Goal: Task Accomplishment & Management: Complete application form

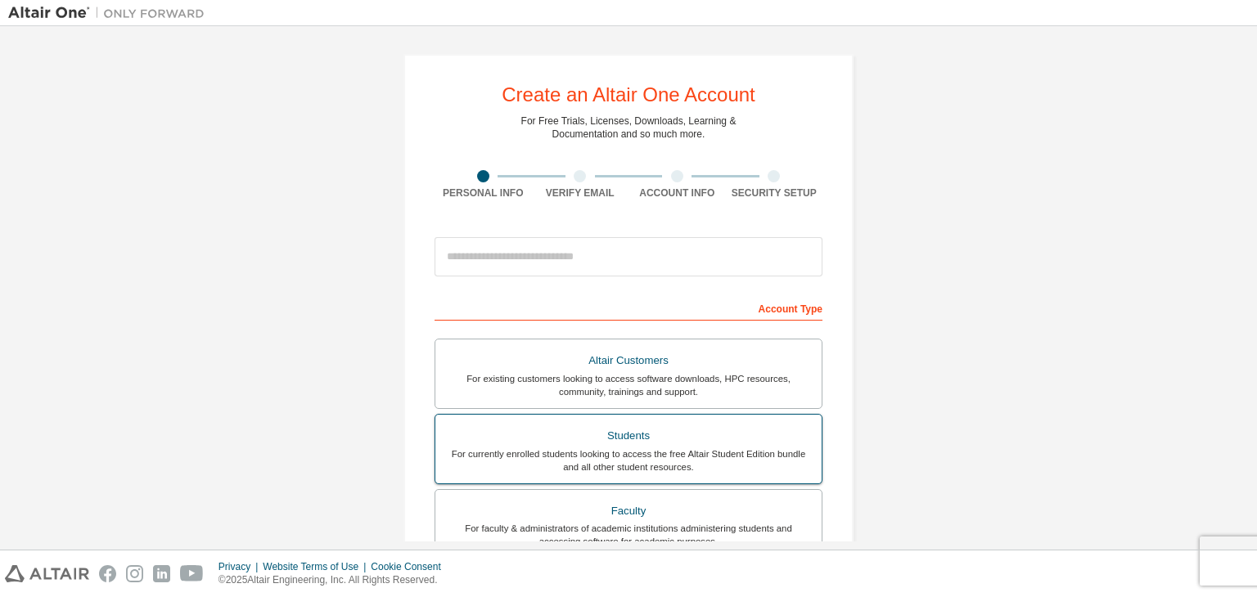
click at [640, 438] on div "Students" at bounding box center [628, 436] width 367 height 23
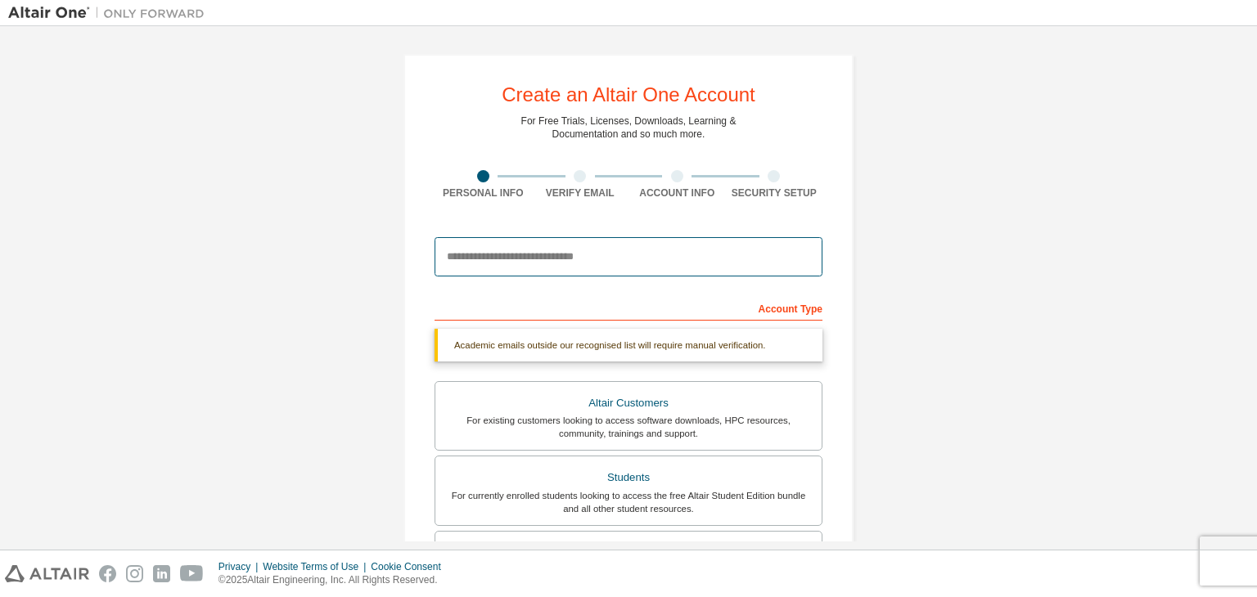
click at [651, 259] on input "email" at bounding box center [628, 256] width 388 height 39
type input "**********"
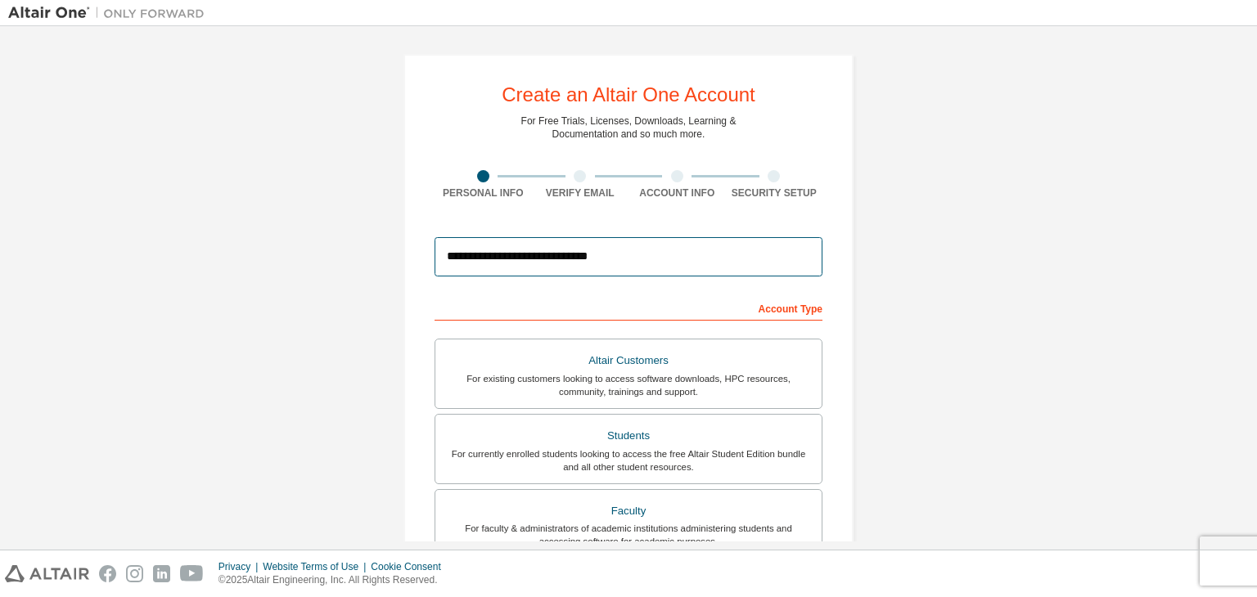
click at [723, 256] on input "**********" at bounding box center [628, 256] width 388 height 39
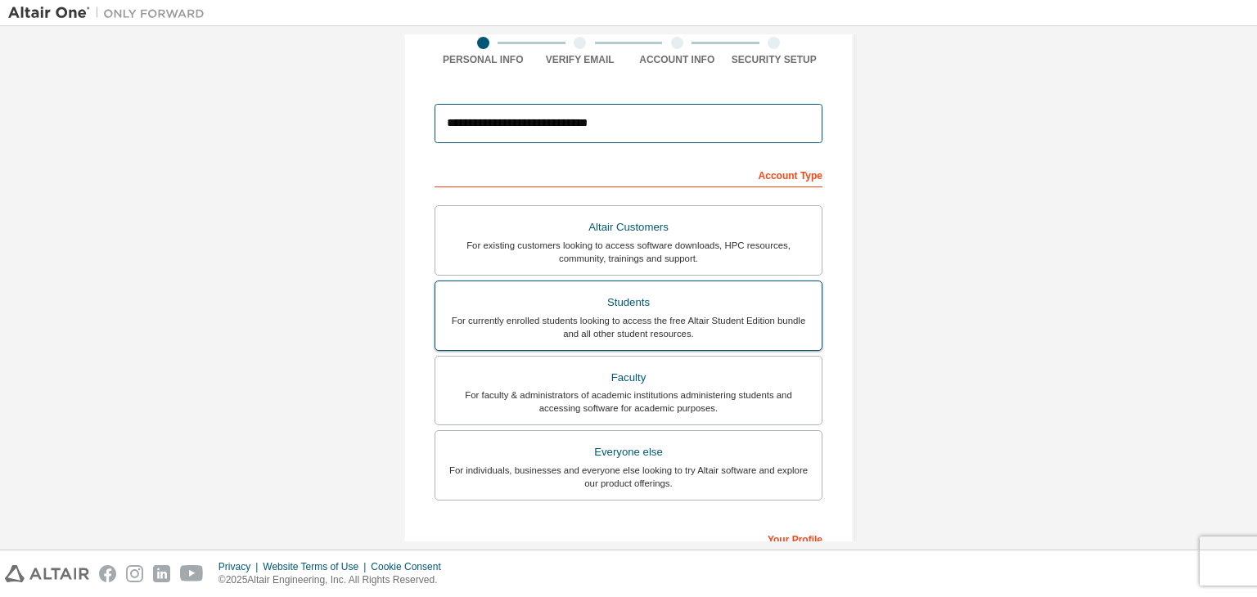
scroll to position [134, 0]
click at [700, 297] on div "Students" at bounding box center [628, 301] width 367 height 23
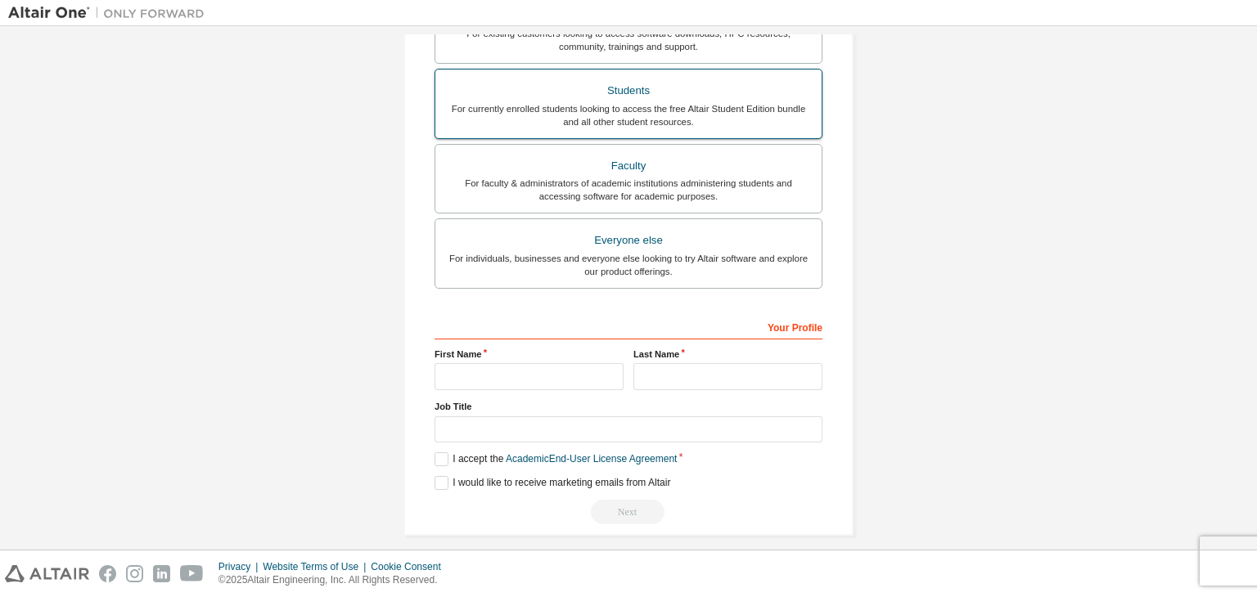
scroll to position [356, 0]
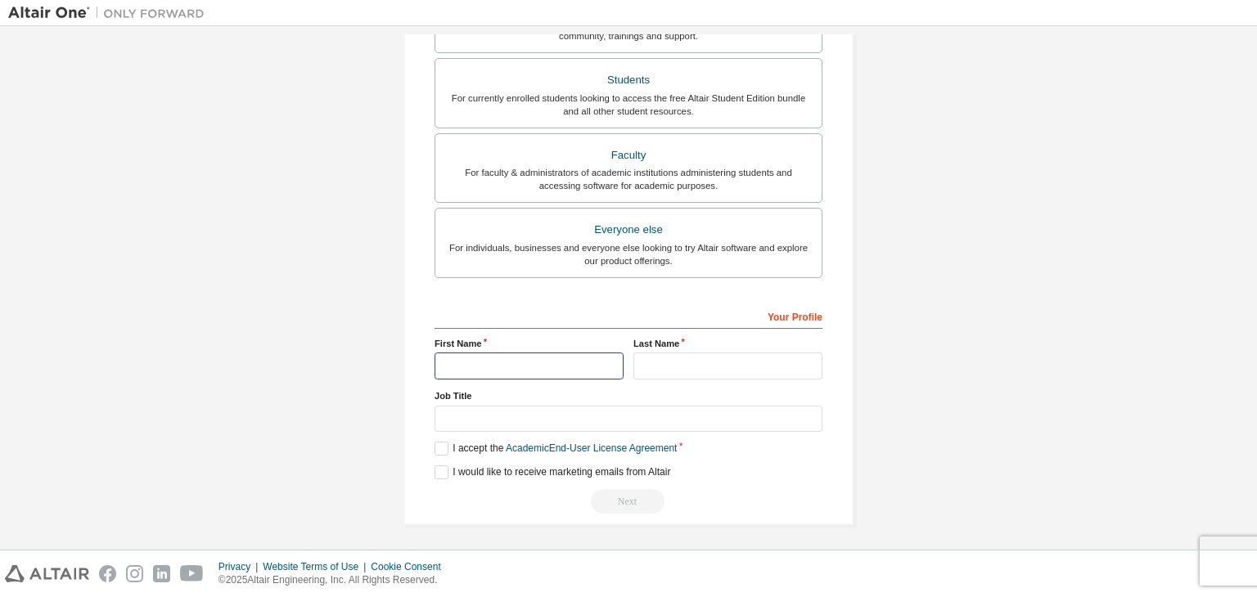
click at [582, 369] on input "text" at bounding box center [528, 366] width 189 height 27
type input "*********"
click at [730, 375] on input "text" at bounding box center [727, 366] width 189 height 27
type input "*"
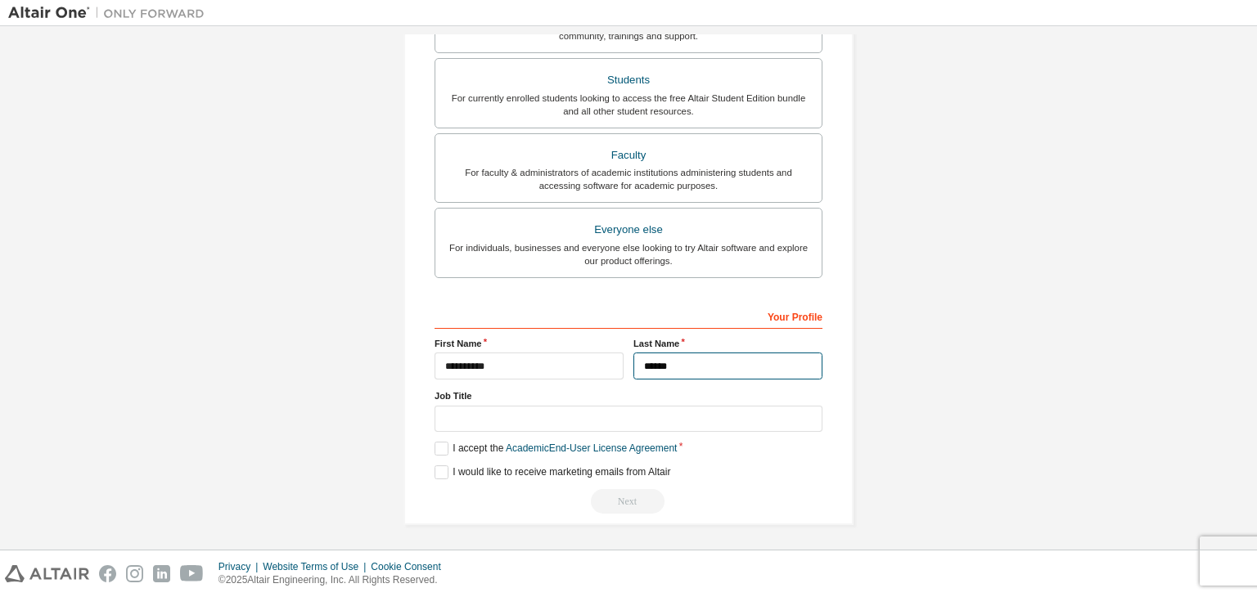
type input "******"
click at [449, 452] on div "Your Profile First Name ********* Last Name ****** Job Title Please provide Sta…" at bounding box center [628, 409] width 388 height 212
click at [442, 449] on label "I accept the Academic End-User License Agreement" at bounding box center [555, 449] width 242 height 14
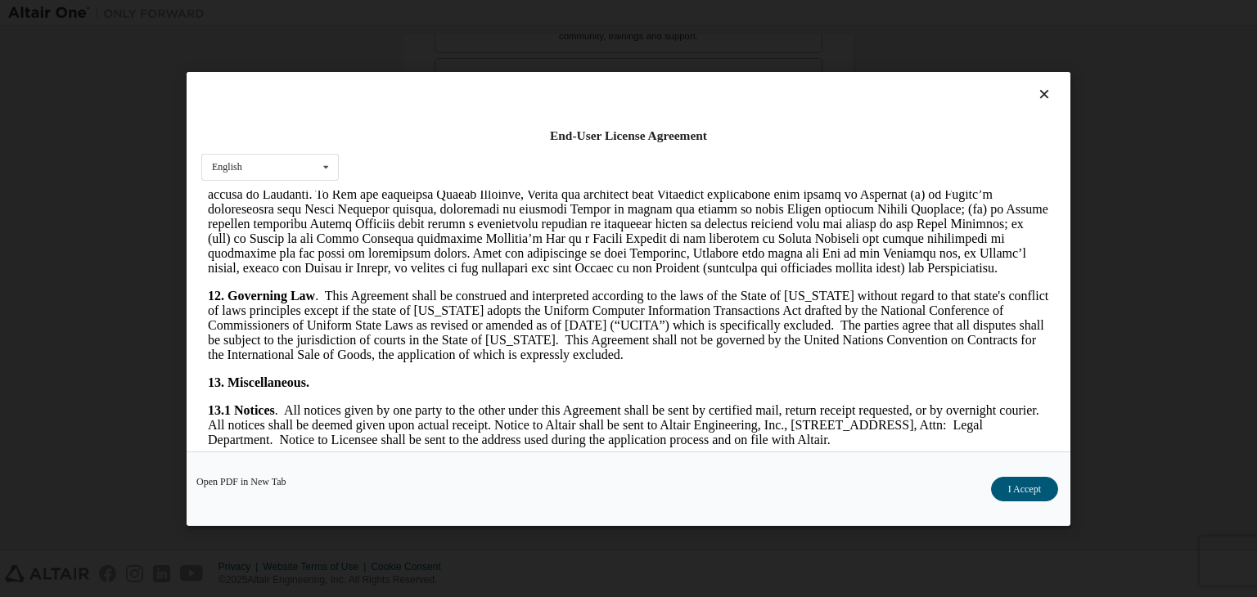
scroll to position [2514, 0]
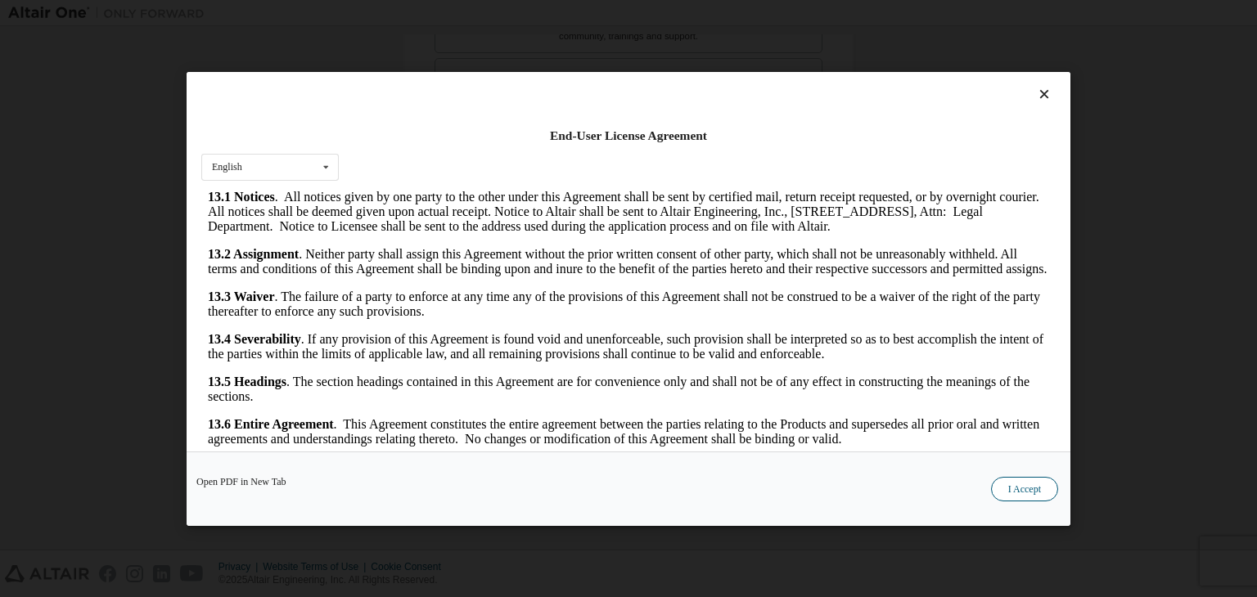
click at [1015, 488] on button "I Accept" at bounding box center [1024, 489] width 67 height 25
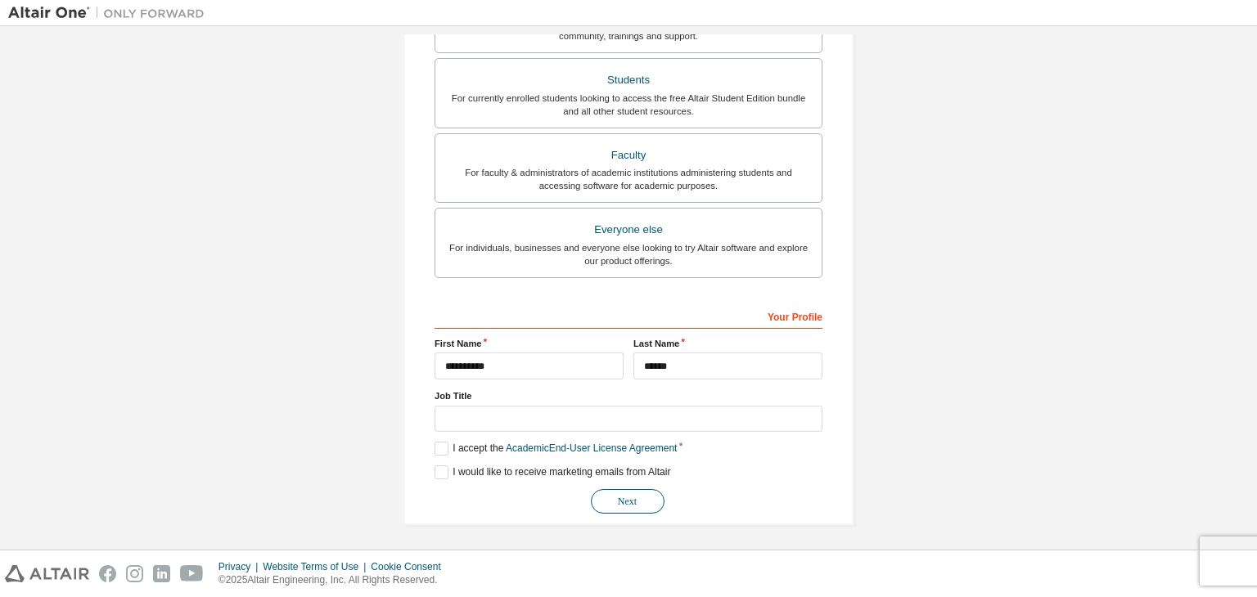
click at [630, 497] on button "Next" at bounding box center [628, 501] width 74 height 25
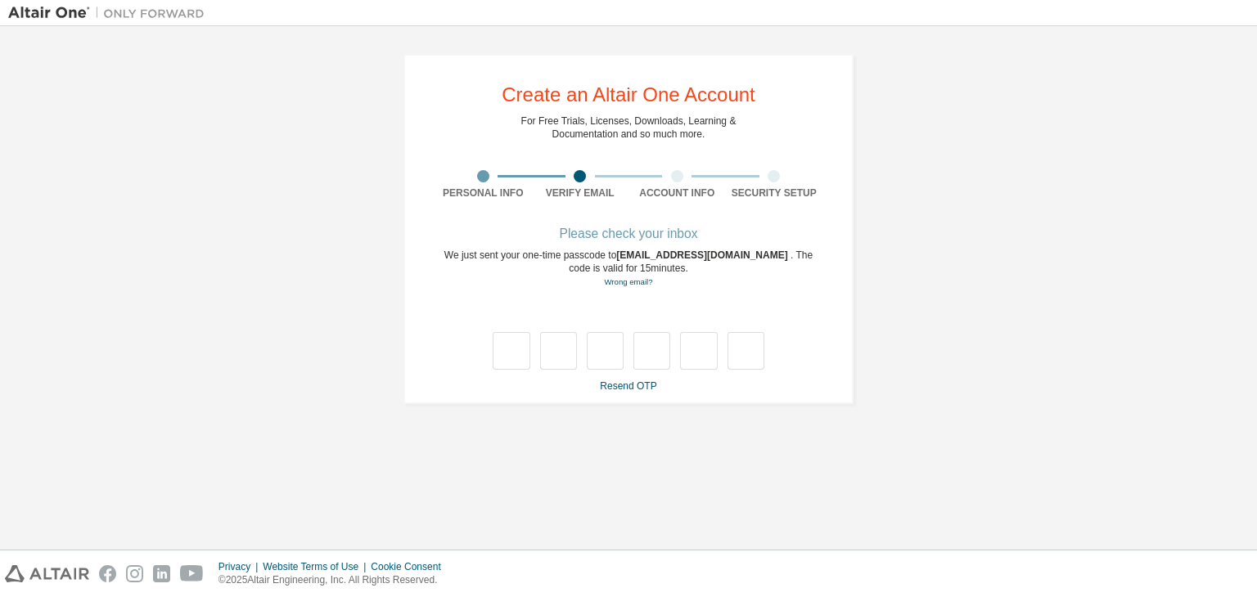
scroll to position [0, 0]
type input "*"
click at [563, 345] on input "*" at bounding box center [558, 351] width 37 height 38
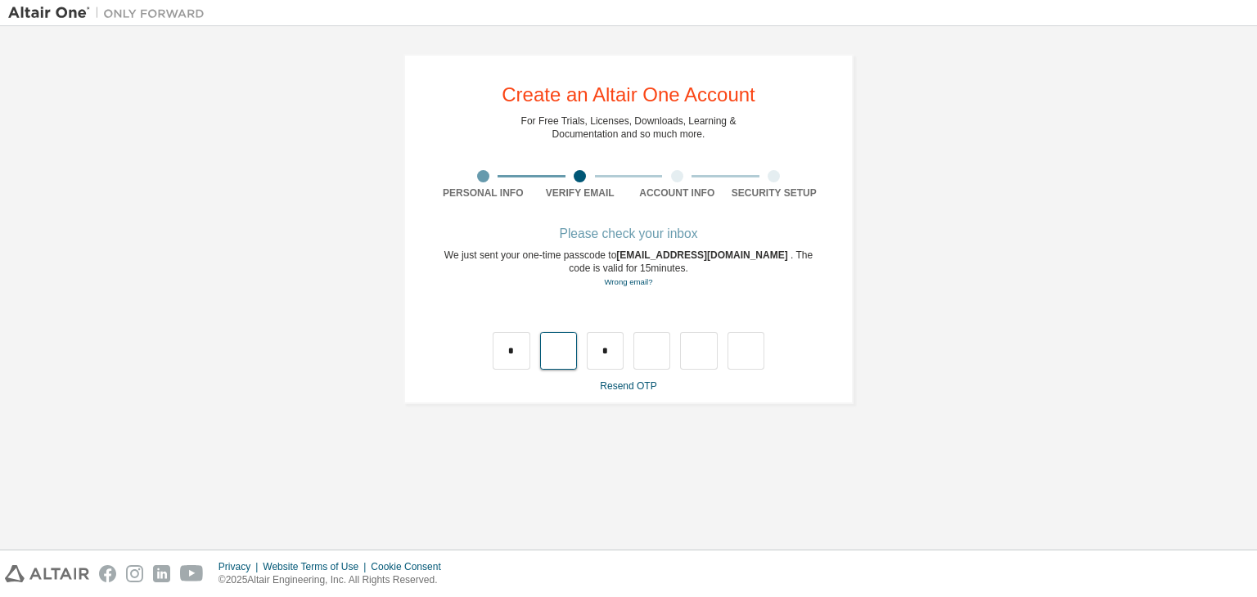
drag, startPoint x: 563, startPoint y: 345, endPoint x: 558, endPoint y: 313, distance: 33.1
click at [558, 313] on div "* *" at bounding box center [628, 334] width 388 height 71
type input "*"
click at [645, 358] on input "text" at bounding box center [651, 351] width 37 height 38
type input "*"
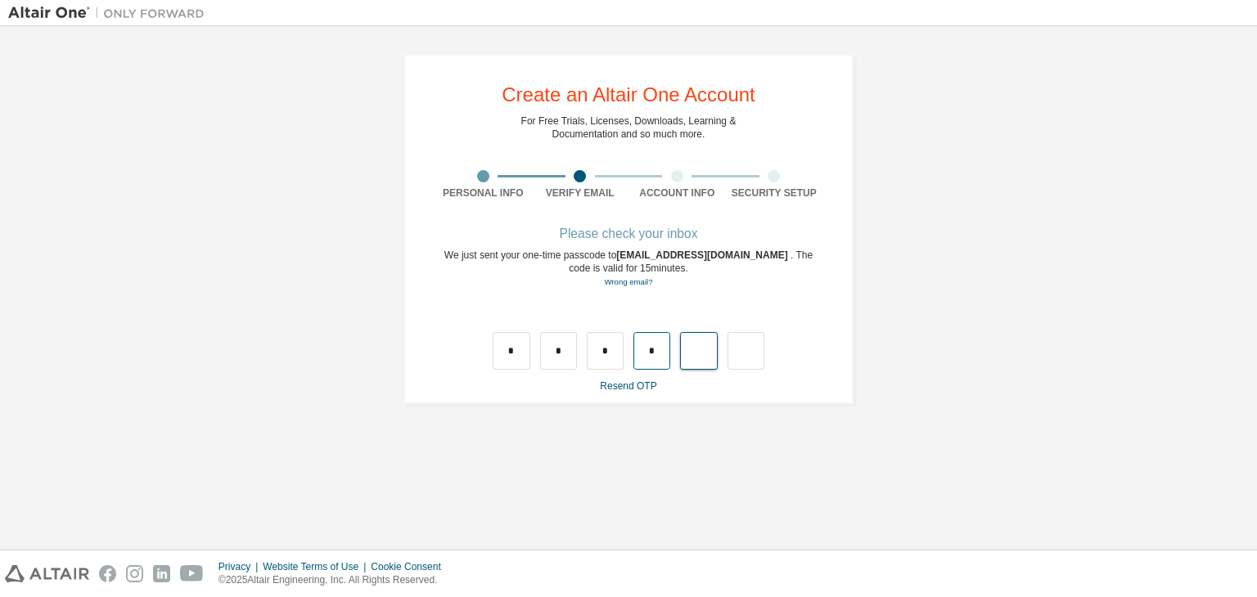
type input "*"
